Goal: Task Accomplishment & Management: Use online tool/utility

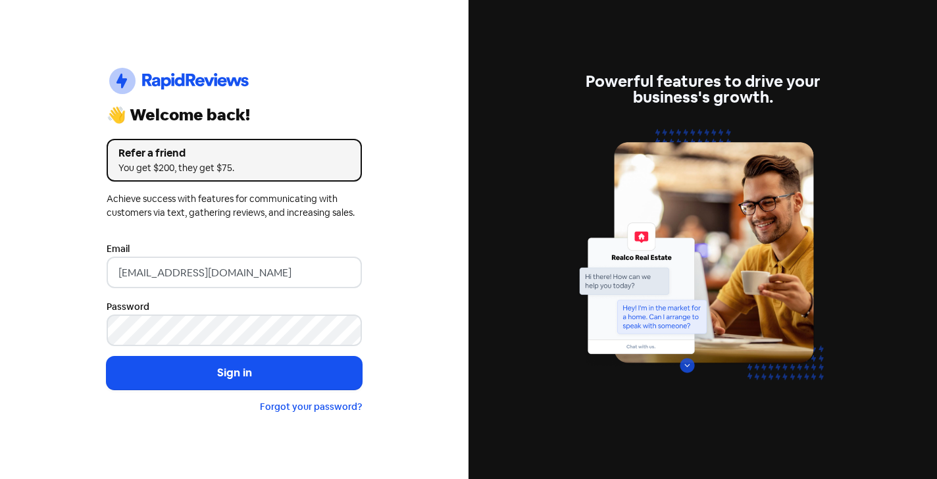
click at [234, 373] on button "Sign in" at bounding box center [234, 373] width 255 height 33
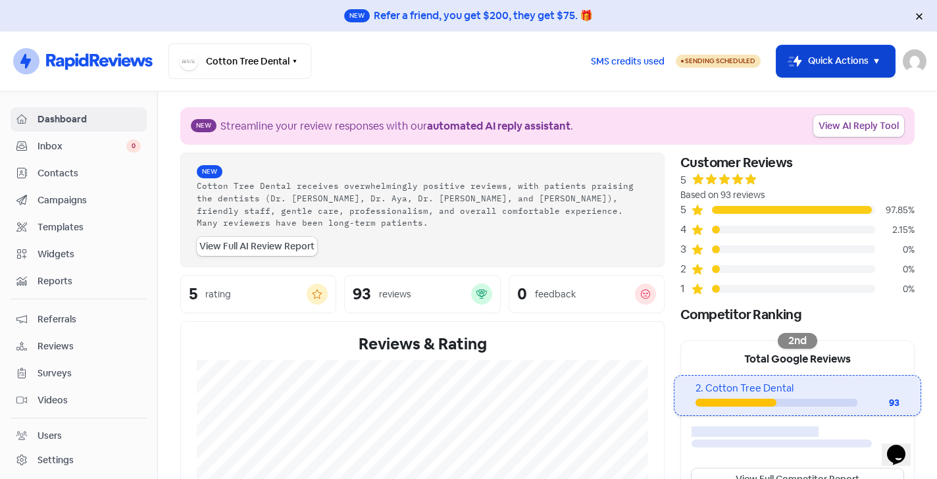
click at [860, 54] on button "Icon For Thunder-move Quick Actions" at bounding box center [835, 61] width 118 height 32
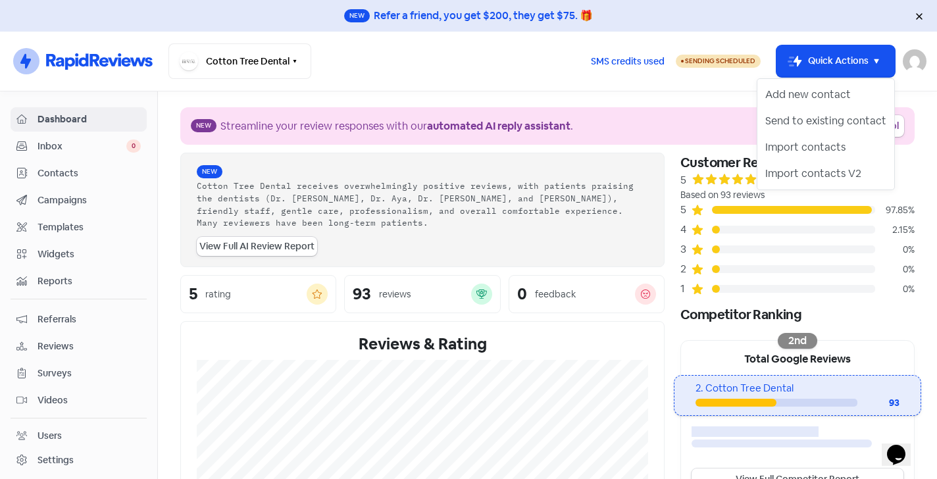
click at [350, 80] on nav "Icon For Thunder-circle Cotton Tree Dental Switch Business All businesses No ot…" at bounding box center [468, 62] width 937 height 60
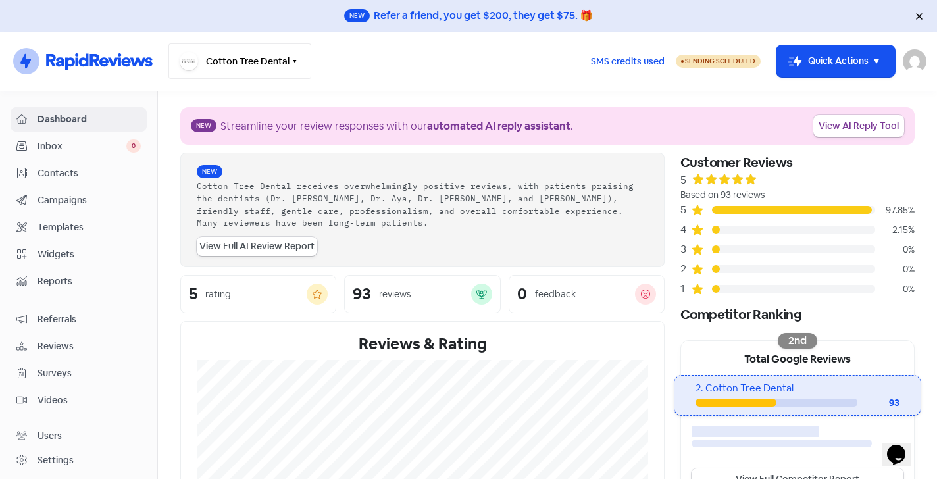
click at [270, 60] on button "Cotton Tree Dental" at bounding box center [239, 61] width 143 height 36
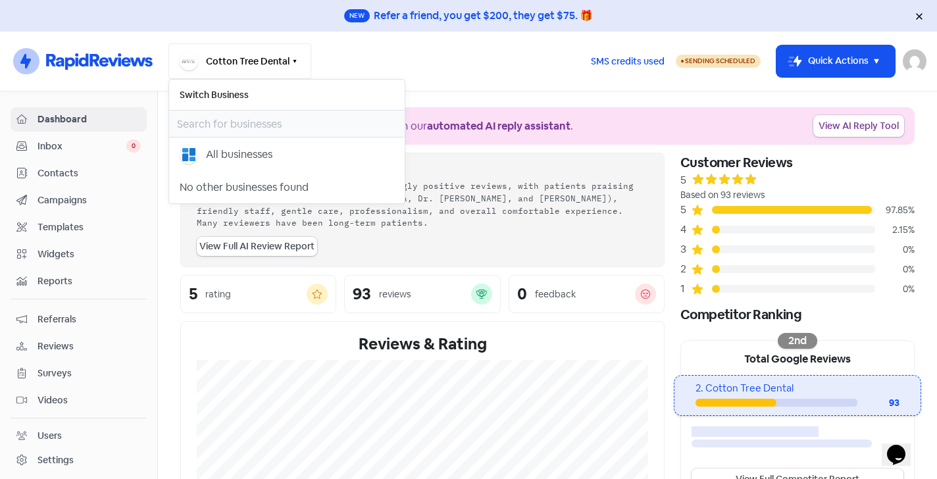
click at [270, 60] on button "Cotton Tree Dental" at bounding box center [239, 61] width 143 height 36
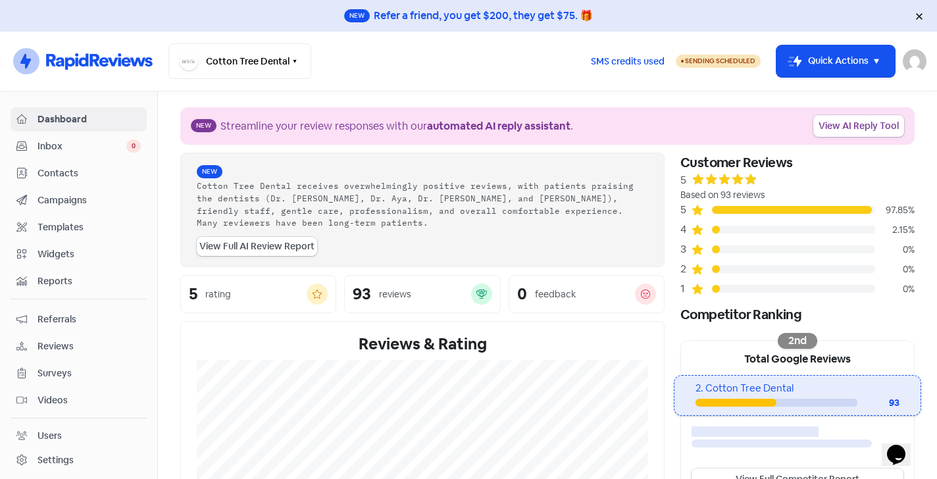
click at [62, 230] on span "Templates" at bounding box center [88, 227] width 103 height 14
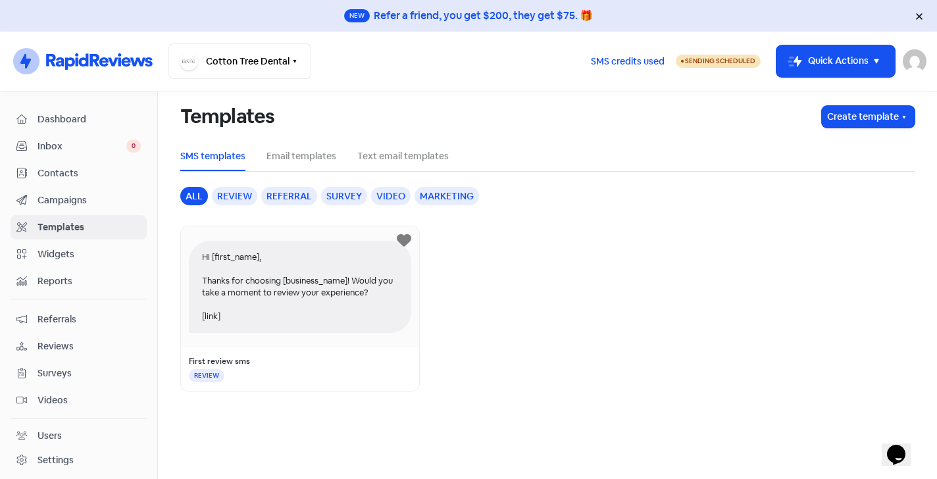
click at [233, 201] on div "Review" at bounding box center [234, 196] width 45 height 18
click at [849, 118] on button "Create template" at bounding box center [868, 117] width 93 height 22
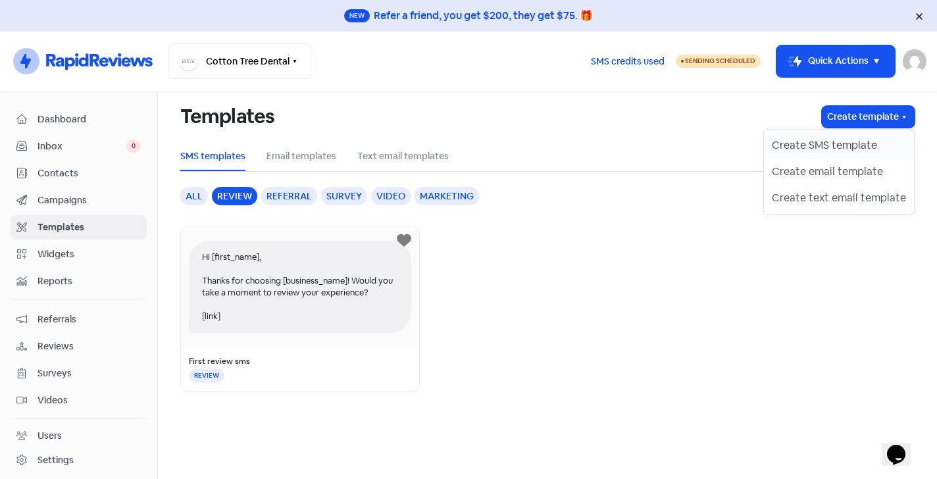
click at [815, 149] on button "Create SMS template" at bounding box center [839, 145] width 150 height 26
